Goal: Task Accomplishment & Management: Manage account settings

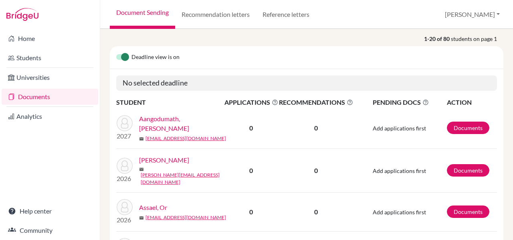
scroll to position [108, 0]
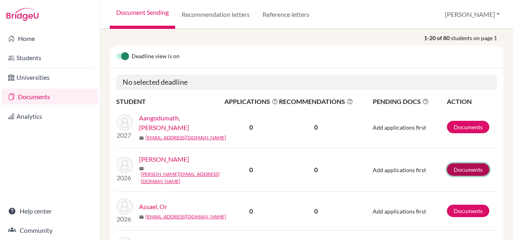
click at [460, 163] on link "Documents" at bounding box center [468, 169] width 42 height 12
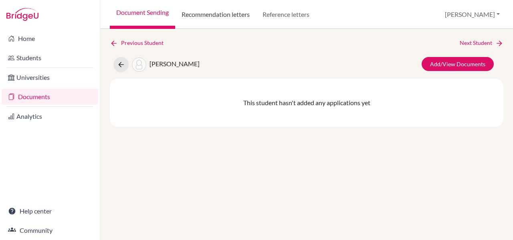
click at [230, 15] on link "Recommendation letters" at bounding box center [215, 14] width 81 height 29
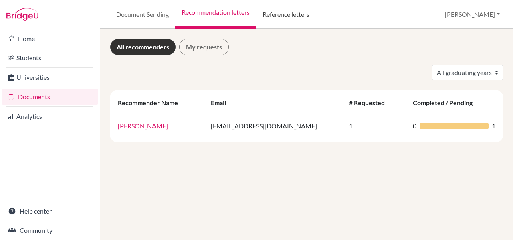
click at [286, 15] on link "Reference letters" at bounding box center [286, 14] width 60 height 29
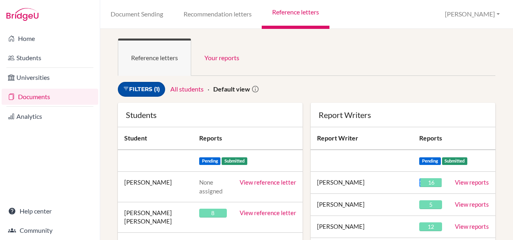
click at [149, 85] on link "Filters (1)" at bounding box center [141, 89] width 47 height 15
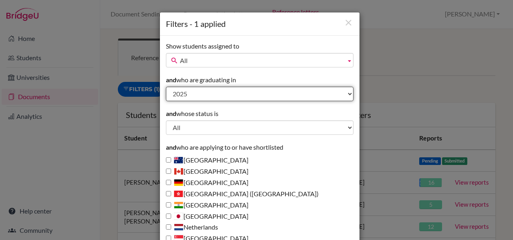
click at [188, 96] on select "All 2027 2026 2025 2024 2023 2022 2021 2020 2019 2018 1995" at bounding box center [260, 94] width 188 height 14
select select "2026"
click at [166, 87] on select "All 2027 2026 2025 2024 2023 2022 2021 2020 2019 2018 1995" at bounding box center [260, 94] width 188 height 14
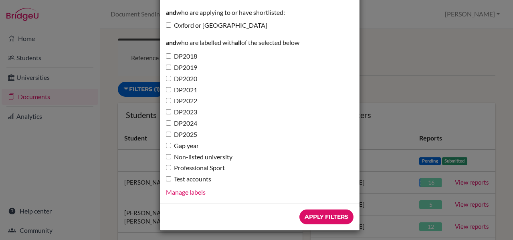
scroll to position [290, 0]
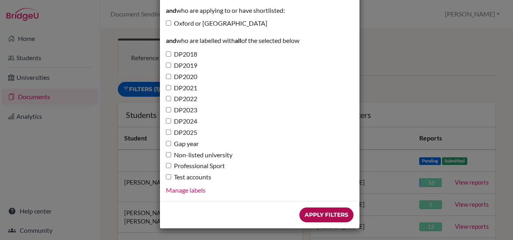
click at [325, 216] on input "Apply Filters" at bounding box center [326, 214] width 54 height 15
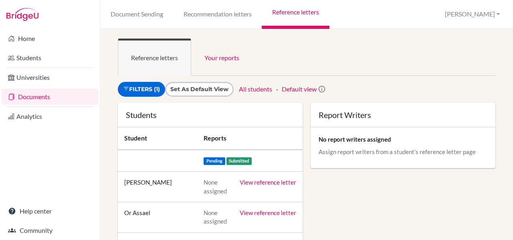
click at [272, 181] on link "View reference letter" at bounding box center [268, 181] width 57 height 7
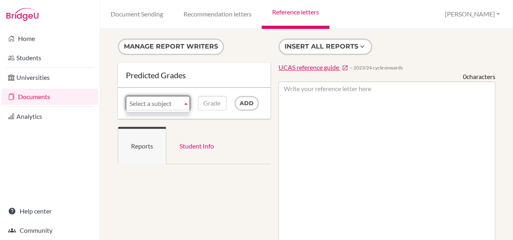
click at [175, 104] on span "Select a subject" at bounding box center [154, 103] width 50 height 14
click at [246, 103] on input "Add" at bounding box center [246, 103] width 24 height 15
click at [185, 103] on b at bounding box center [185, 103] width 7 height 14
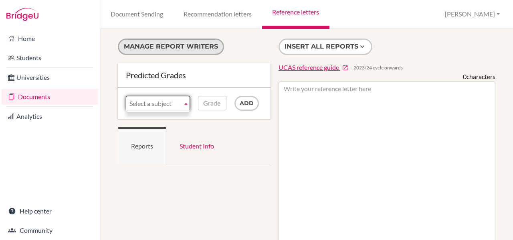
click at [191, 48] on button "Manage report writers" at bounding box center [171, 46] width 106 height 16
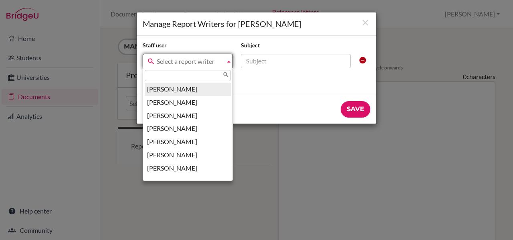
click at [171, 59] on span "Select a report writer" at bounding box center [189, 61] width 65 height 14
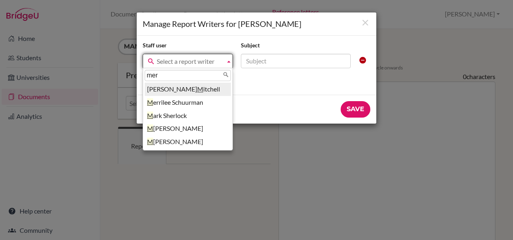
type input "merr"
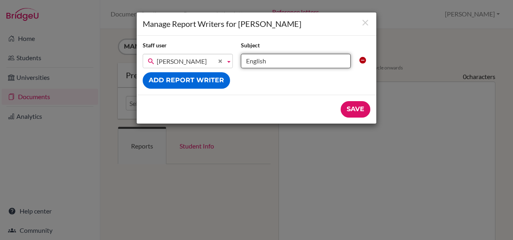
type input "English Language and Literature (SL)"
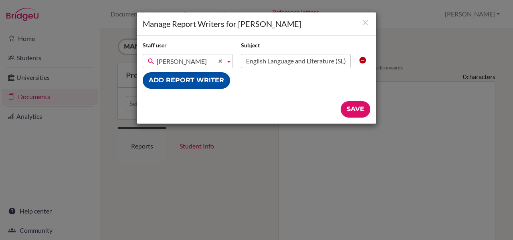
click at [177, 78] on button "Add report writer" at bounding box center [186, 80] width 87 height 16
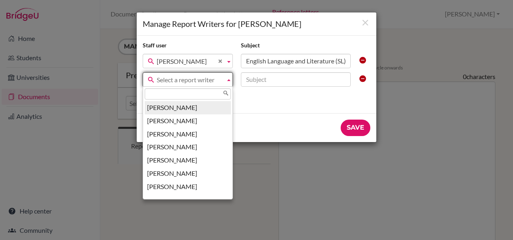
click at [172, 79] on span "Select a report writer" at bounding box center [189, 80] width 65 height 14
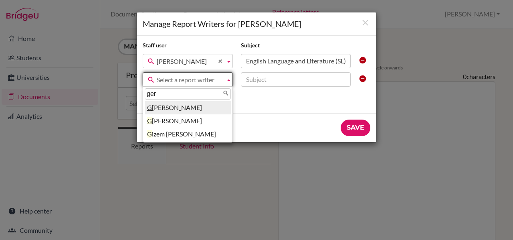
type input "gera"
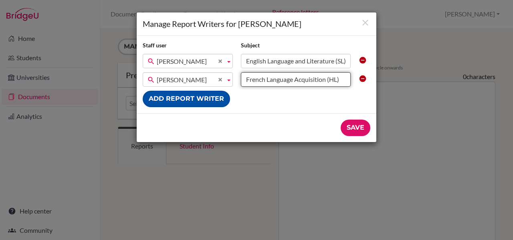
type input "French Language Acquisition (HL)"
click at [172, 98] on button "Add report writer" at bounding box center [186, 99] width 87 height 16
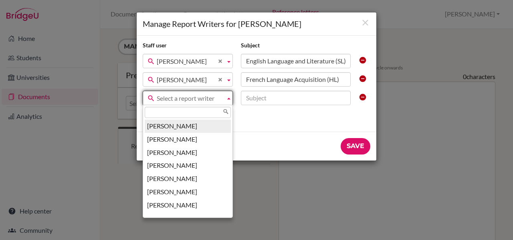
click at [208, 97] on span "Select a report writer" at bounding box center [189, 98] width 65 height 14
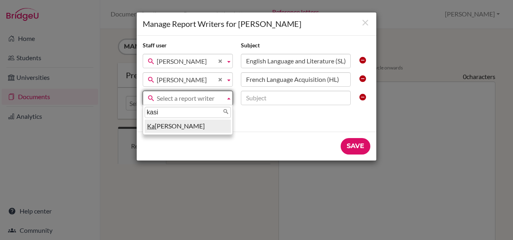
type input "kasia"
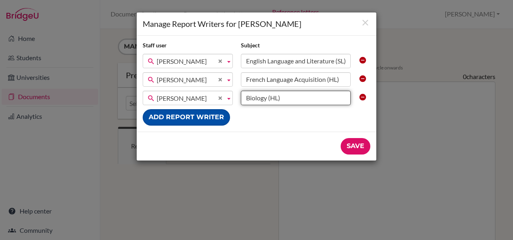
type input "Biology (HL)"
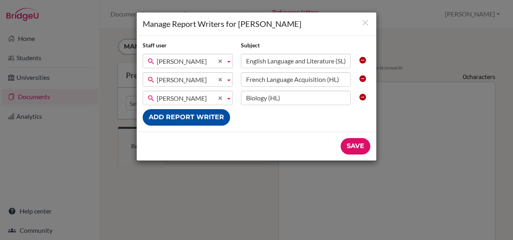
click at [186, 114] on button "Add report writer" at bounding box center [186, 117] width 87 height 16
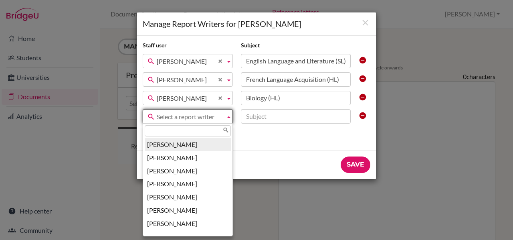
click at [186, 113] on span "Select a report writer" at bounding box center [189, 116] width 65 height 14
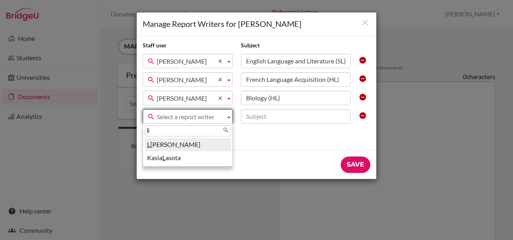
type input "lil"
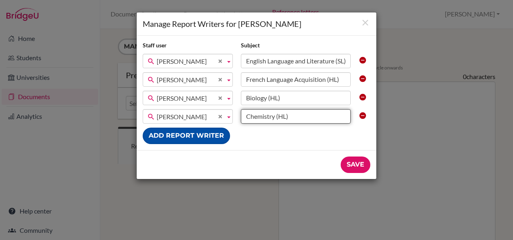
type input "Chemistry (HL)"
click at [176, 134] on button "Add report writer" at bounding box center [186, 135] width 87 height 16
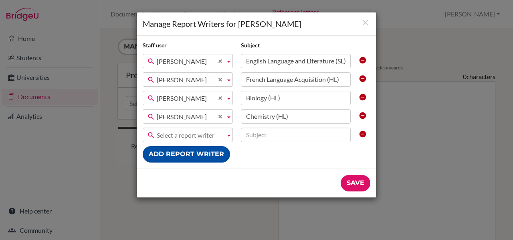
click at [176, 134] on span "Select a report writer" at bounding box center [189, 135] width 65 height 14
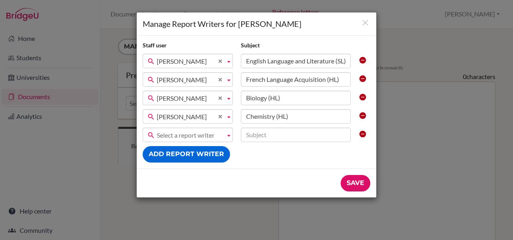
click at [186, 133] on span "Select a report writer" at bounding box center [189, 135] width 65 height 14
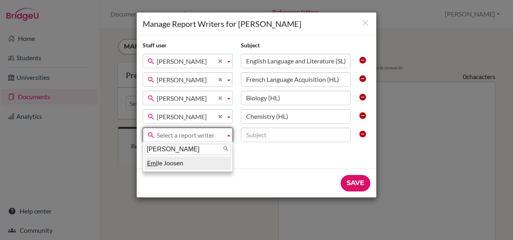
type input "emile"
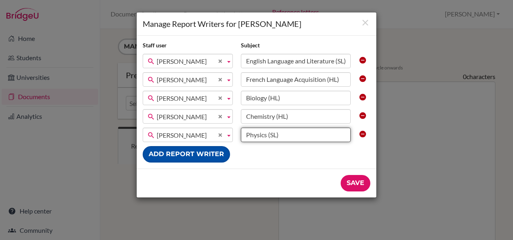
type input "Physics (SL)"
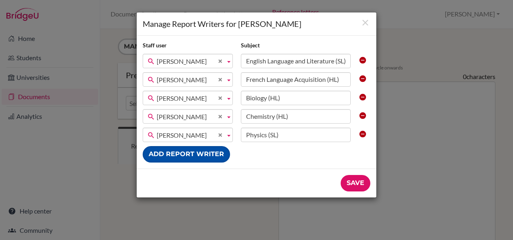
click at [178, 153] on button "Add report writer" at bounding box center [186, 154] width 87 height 16
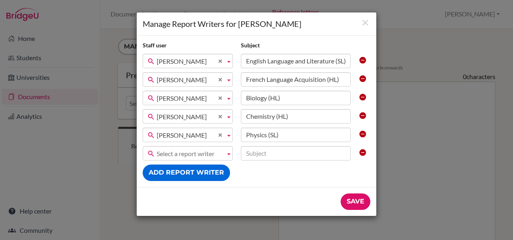
click at [189, 156] on span "Select a report writer" at bounding box center [189, 153] width 65 height 14
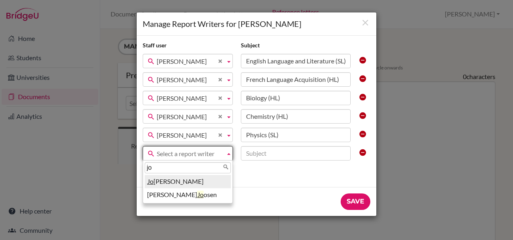
type input "jor"
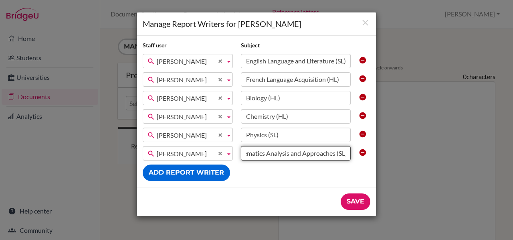
scroll to position [0, 19]
type input "Mathematics Analysis and Approaches (SL)"
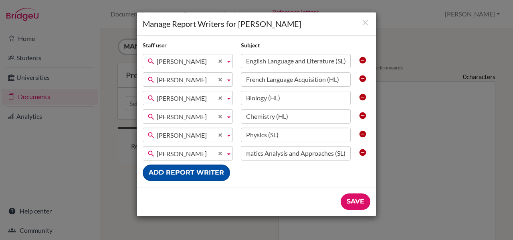
click at [172, 174] on button "Add report writer" at bounding box center [186, 172] width 87 height 16
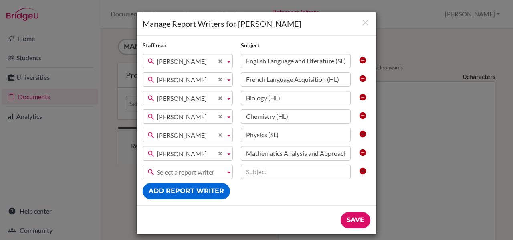
click at [194, 175] on span "Select a report writer" at bounding box center [189, 172] width 65 height 14
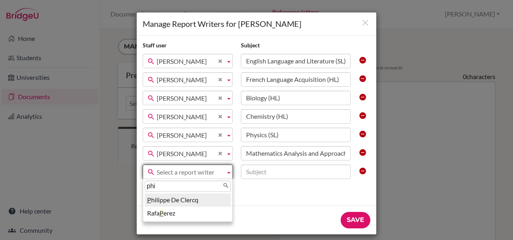
type input "phil"
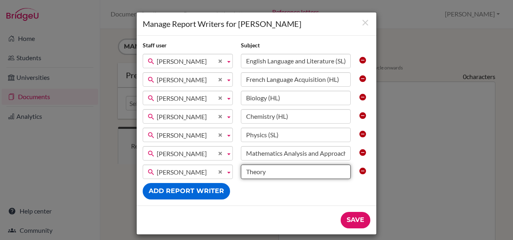
type input "Theory of Knowledge"
click at [331, 153] on input "Mathematics Analysis and Approaches (SL)" at bounding box center [296, 153] width 110 height 14
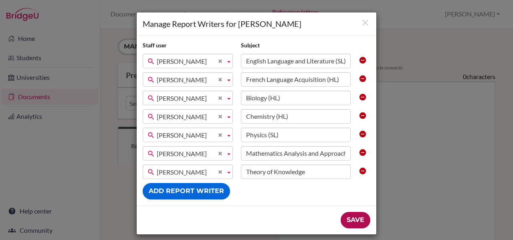
click at [351, 218] on input "Save" at bounding box center [356, 220] width 30 height 16
